Goal: Information Seeking & Learning: Understand process/instructions

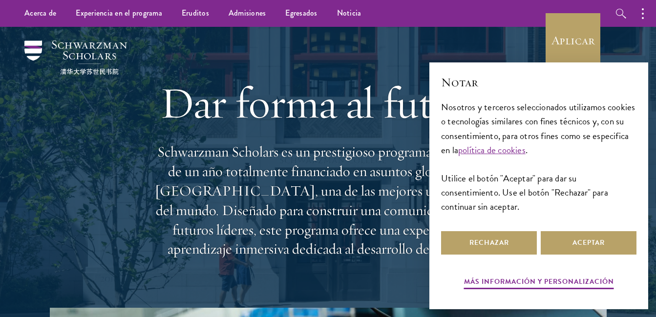
click at [359, 133] on div "Dar forma al futuro. Schwarzman Scholars es un prestigioso programa de maestría…" at bounding box center [327, 167] width 351 height 281
click at [519, 247] on button "Rechazar" at bounding box center [489, 242] width 96 height 23
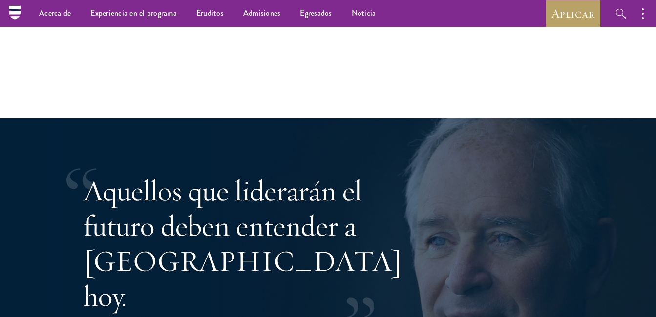
scroll to position [1611, 0]
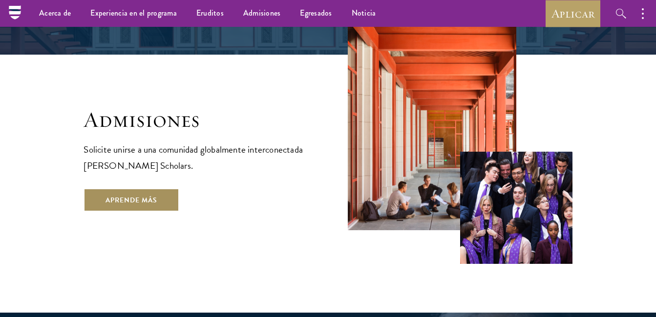
click at [150, 188] on link "Aprende más" at bounding box center [131, 199] width 96 height 23
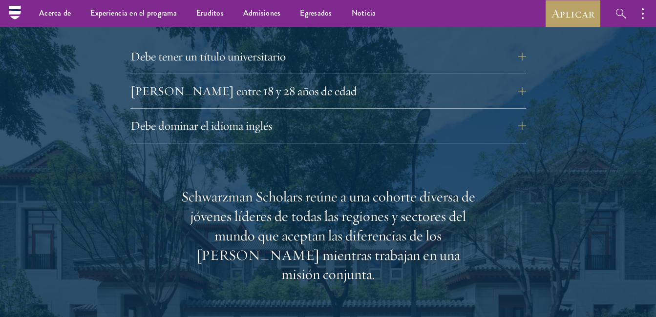
scroll to position [1366, 0]
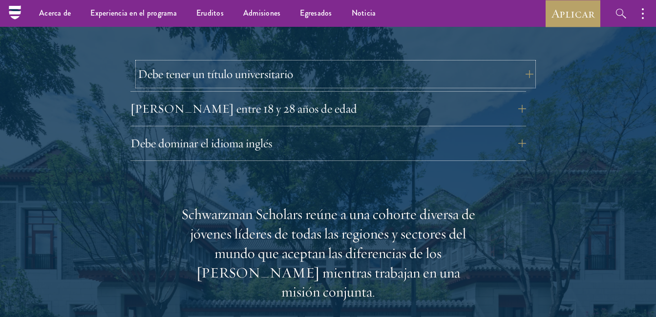
click at [388, 62] on button "Debe tener un título universitario" at bounding box center [335, 73] width 395 height 23
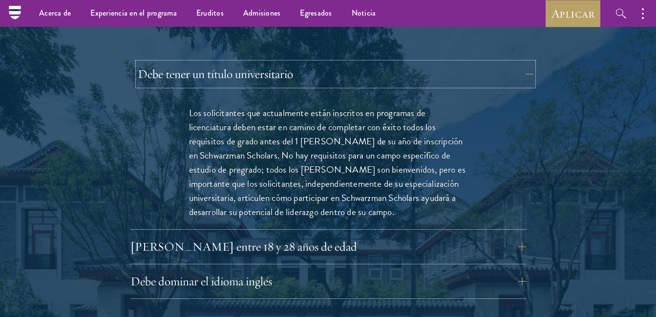
click at [388, 62] on button "Debe tener un título universitario" at bounding box center [335, 73] width 395 height 23
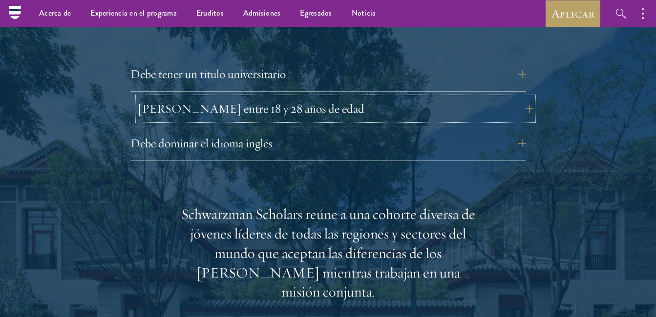
click at [383, 97] on button "Debe tener entre 18 y 28 años de edad" at bounding box center [335, 108] width 395 height 23
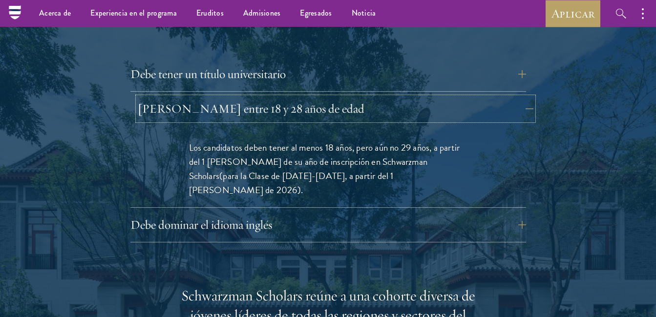
click at [383, 97] on button "Debe tener entre 18 y 28 años de edad" at bounding box center [335, 108] width 395 height 23
click at [384, 97] on button "Debe tener entre 18 y 28 años de edad" at bounding box center [335, 108] width 395 height 23
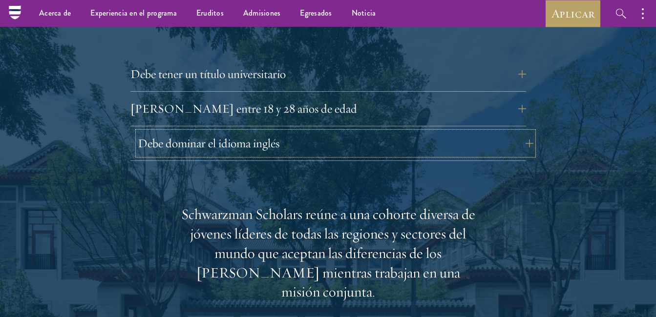
click at [382, 132] on button "Debe dominar el idioma inglés" at bounding box center [335, 143] width 395 height 23
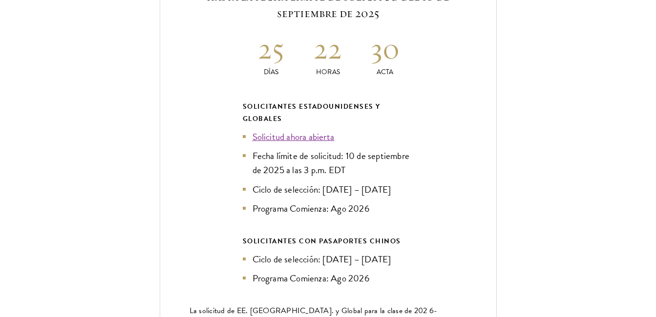
scroll to position [2440, 0]
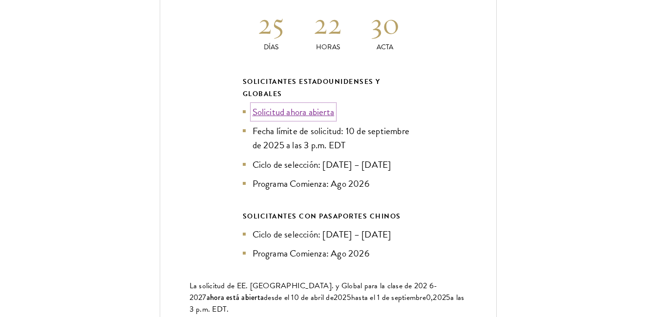
click at [310, 105] on link "Solicitud ahora abierta" at bounding box center [293, 112] width 82 height 14
drag, startPoint x: 275, startPoint y: 127, endPoint x: 321, endPoint y: 118, distance: 46.2
click at [321, 158] on li "Ciclo de selección: [DATE] – [DATE]" at bounding box center [328, 165] width 171 height 14
drag, startPoint x: 309, startPoint y: 136, endPoint x: 329, endPoint y: 137, distance: 19.5
click at [329, 137] on ul "Solicitud ahora abierta Fecha límite de solicitud: 10 de septiembre de 2025 a l…" at bounding box center [328, 147] width 171 height 85
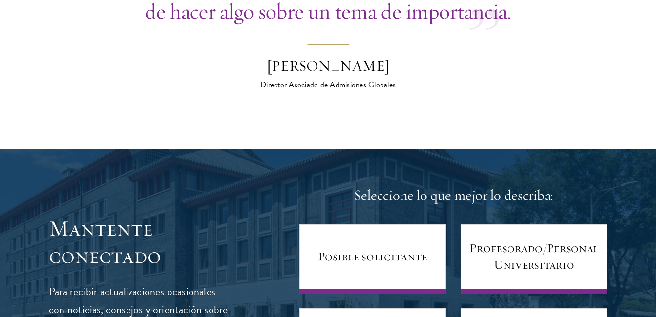
scroll to position [4393, 0]
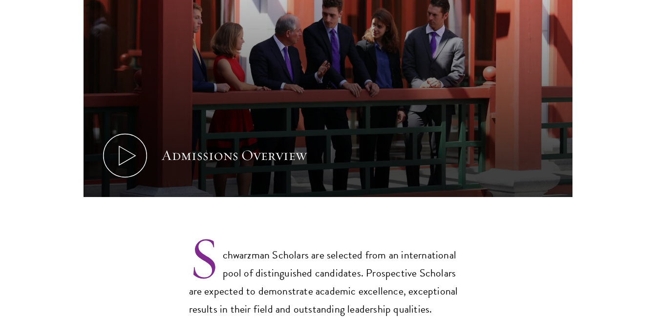
scroll to position [586, 0]
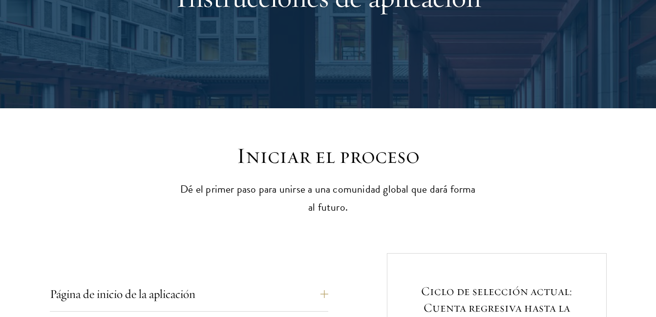
scroll to position [293, 0]
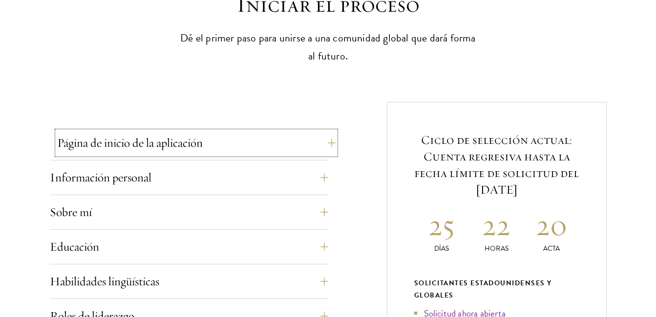
click at [309, 144] on button "Página de inicio de la aplicación" at bounding box center [196, 142] width 278 height 23
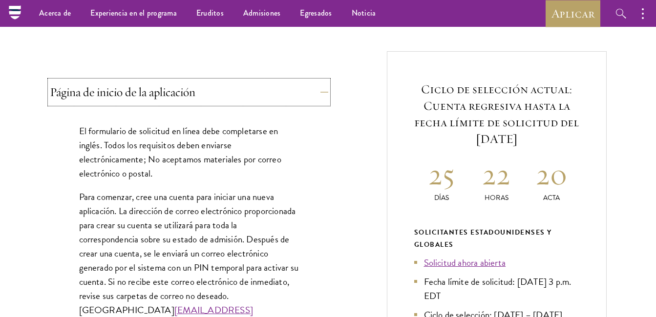
scroll to position [342, 0]
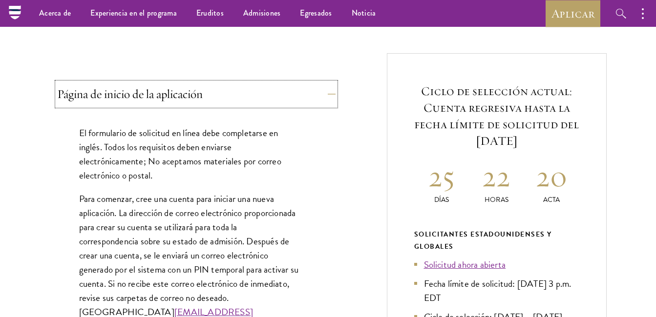
click at [318, 83] on button "Página de inicio de la aplicación" at bounding box center [196, 93] width 278 height 23
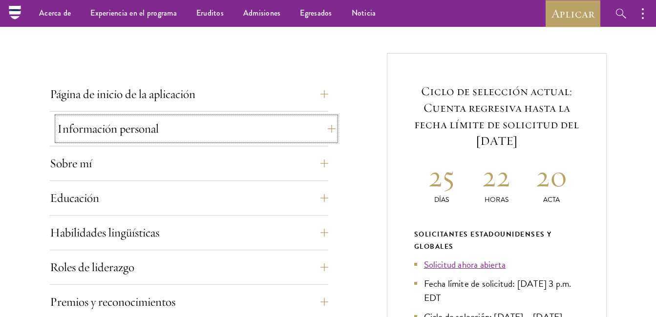
click at [279, 134] on button "Información personal" at bounding box center [196, 128] width 278 height 23
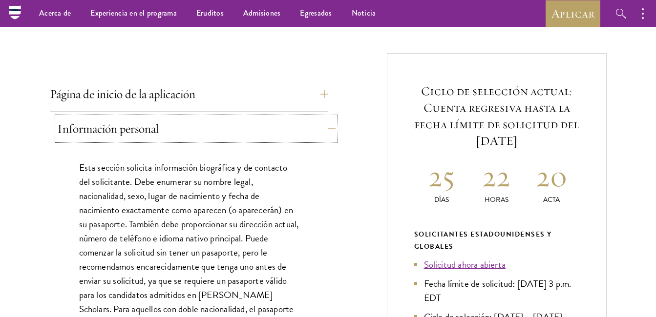
click at [279, 134] on button "Información personal" at bounding box center [196, 128] width 278 height 23
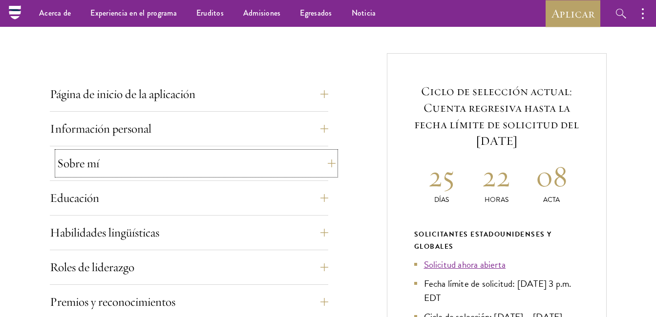
click at [323, 169] on button "Sobre mí" at bounding box center [196, 163] width 278 height 23
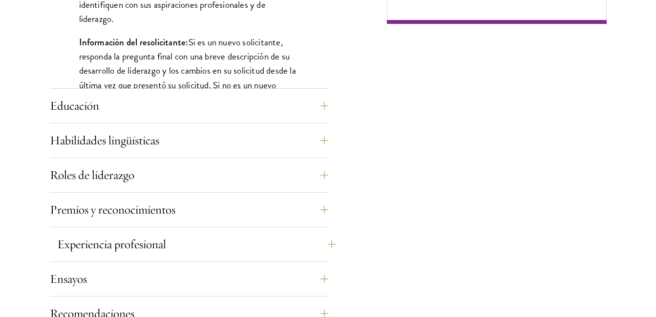
scroll to position [976, 0]
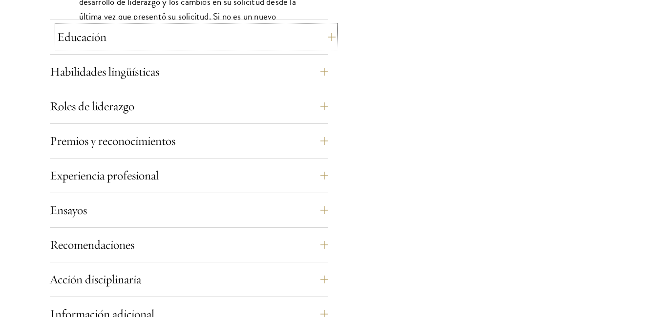
click at [289, 45] on button "Educación" at bounding box center [196, 36] width 278 height 23
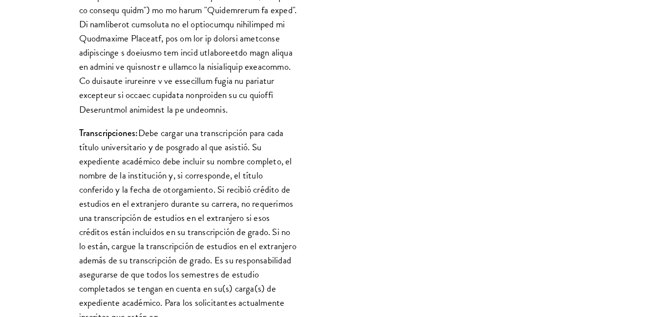
scroll to position [1220, 0]
